Goal: Information Seeking & Learning: Learn about a topic

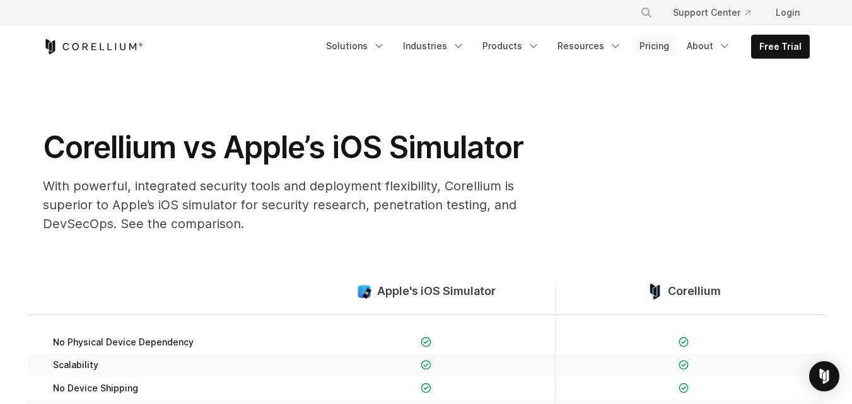
click at [665, 50] on link "Pricing" at bounding box center [654, 46] width 45 height 23
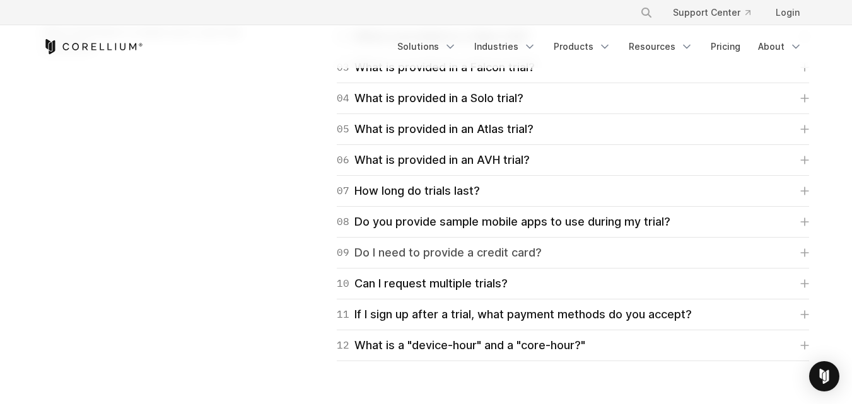
scroll to position [1913, 0]
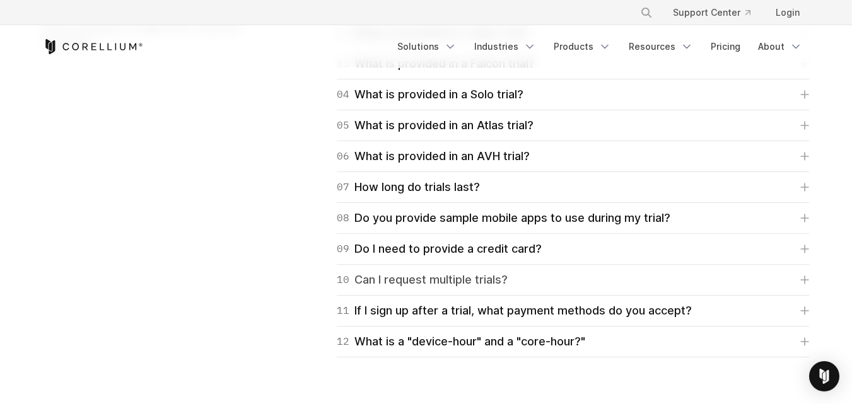
click at [577, 274] on link "10 Can I request multiple trials?" at bounding box center [573, 280] width 472 height 18
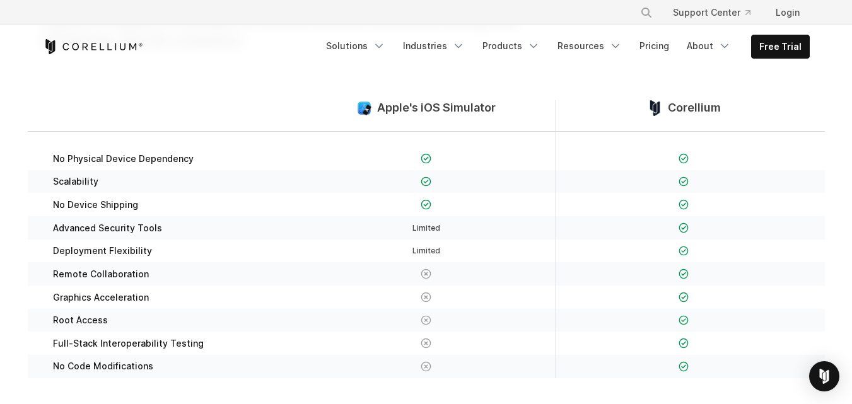
scroll to position [177, 0]
